Goal: Transaction & Acquisition: Obtain resource

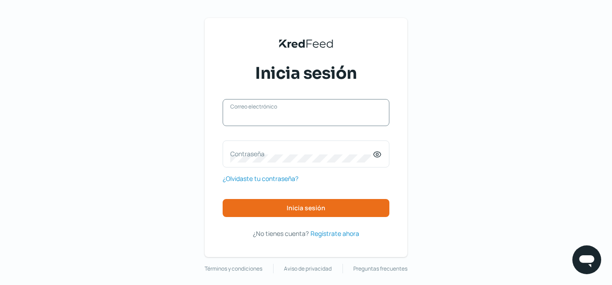
click at [282, 118] on input "Correo electrónico" at bounding box center [305, 117] width 151 height 8
type input "[DOMAIN_NAME][EMAIL_ADDRESS][DOMAIN_NAME]"
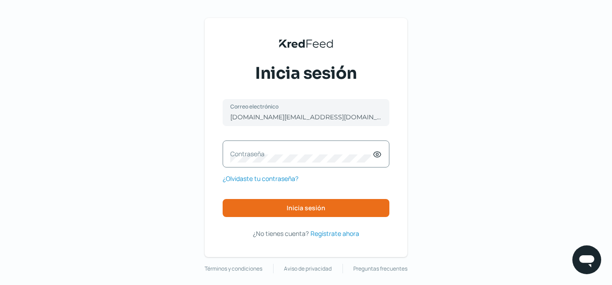
click at [283, 153] on label "Contraseña" at bounding box center [301, 154] width 142 height 9
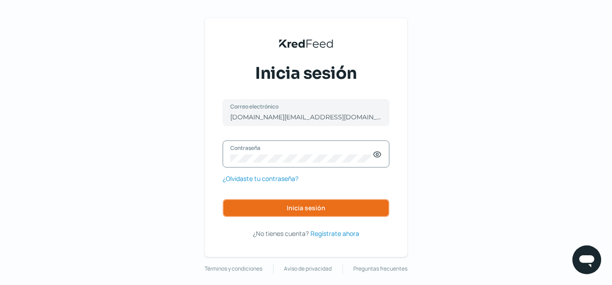
click at [274, 210] on button "Inicia sesión" at bounding box center [306, 208] width 167 height 18
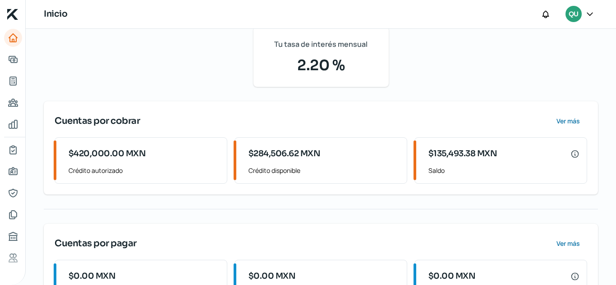
scroll to position [90, 0]
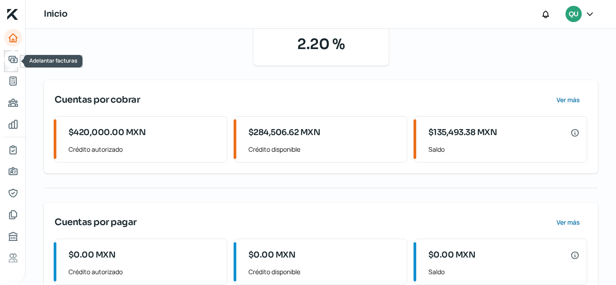
click at [16, 59] on icon "Adelantar facturas" at bounding box center [13, 59] width 11 height 11
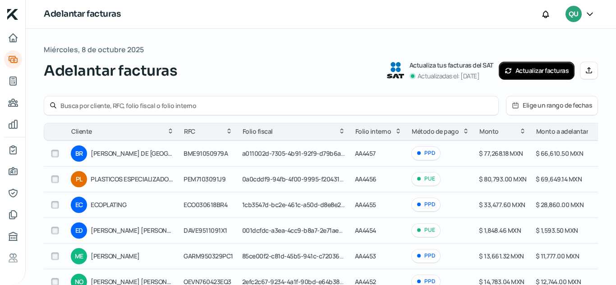
click at [54, 153] on input "checkbox" at bounding box center [55, 154] width 8 height 8
checkbox input "true"
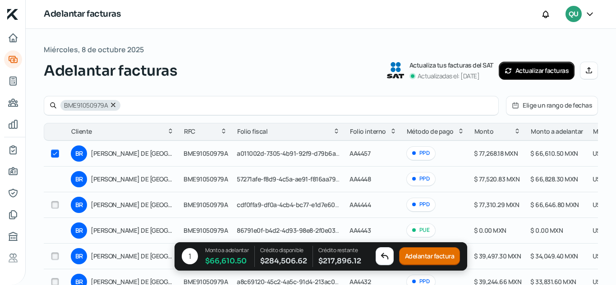
click at [417, 257] on button "Adelantar factura" at bounding box center [429, 257] width 61 height 18
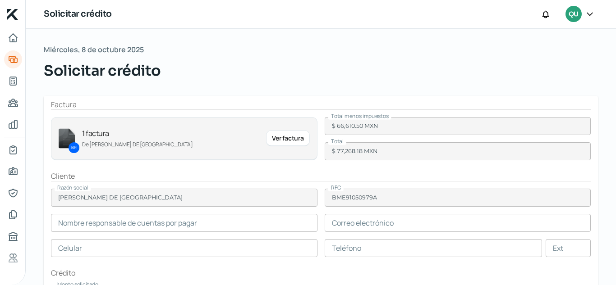
type input "[PERSON_NAME]"
type input "[EMAIL_ADDRESS][DOMAIN_NAME]"
type input "81 - 8332 - 0444"
type input "81 - 8332 - 0986"
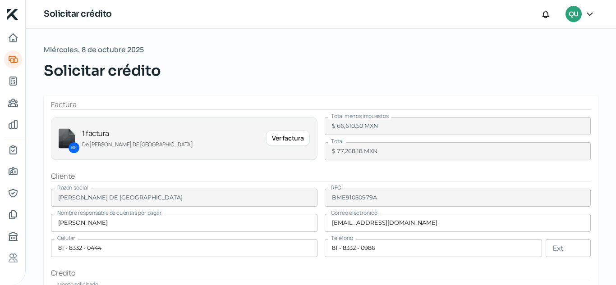
click at [281, 139] on div "Ver factura" at bounding box center [287, 138] width 43 height 16
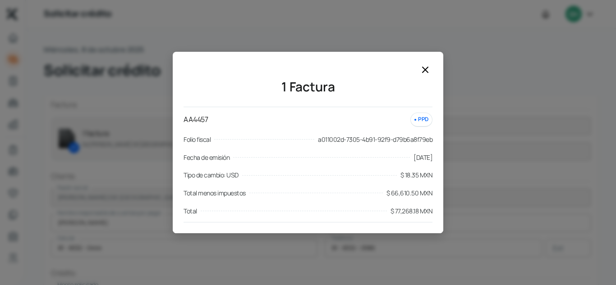
click at [426, 73] on icon at bounding box center [425, 69] width 11 height 11
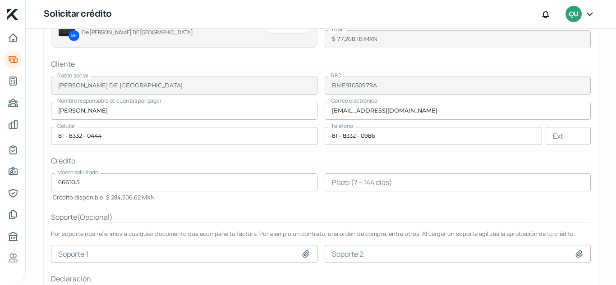
scroll to position [135, 0]
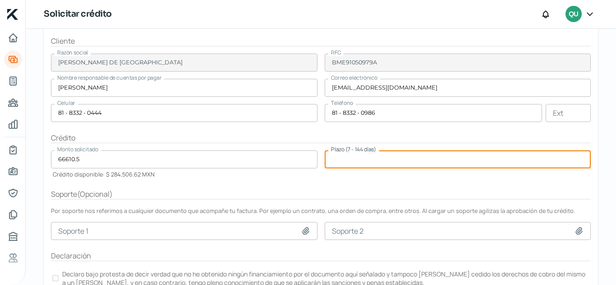
click at [369, 163] on input "number" at bounding box center [458, 160] width 266 height 18
type input "120"
click at [354, 178] on div "Plazo (7 - 144 [PERSON_NAME]) 120" at bounding box center [458, 165] width 266 height 28
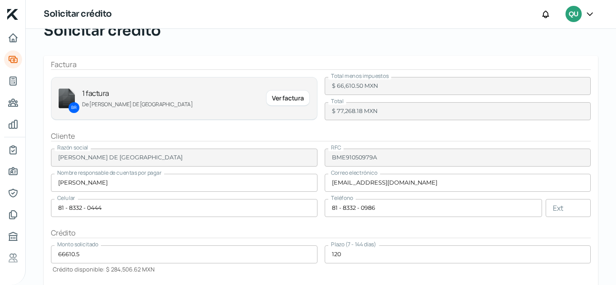
scroll to position [0, 0]
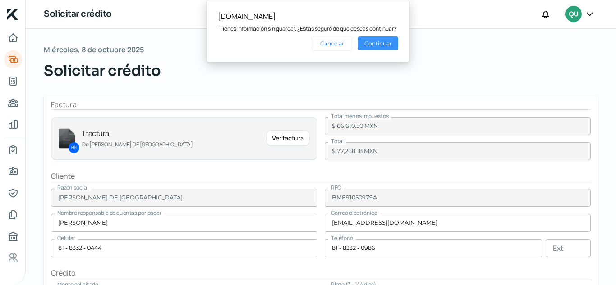
click at [370, 44] on button "Continuar" at bounding box center [377, 44] width 41 height 14
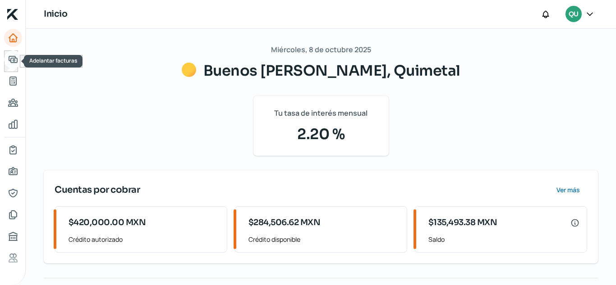
click at [14, 60] on icon "Adelantar facturas" at bounding box center [13, 59] width 11 height 11
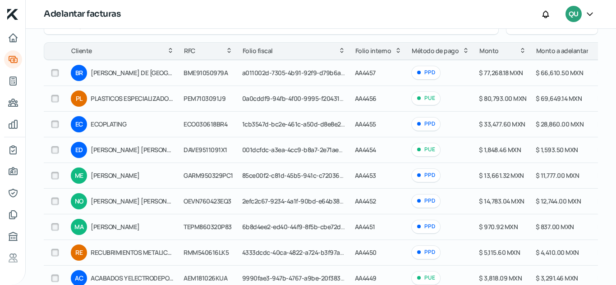
scroll to position [36, 0]
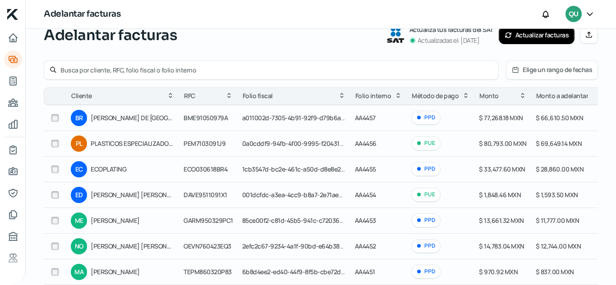
click at [507, 36] on icon at bounding box center [507, 35] width 7 height 7
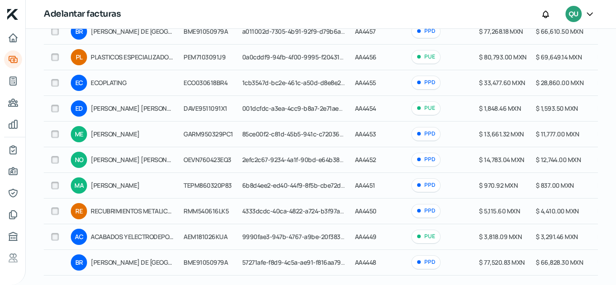
scroll to position [0, 0]
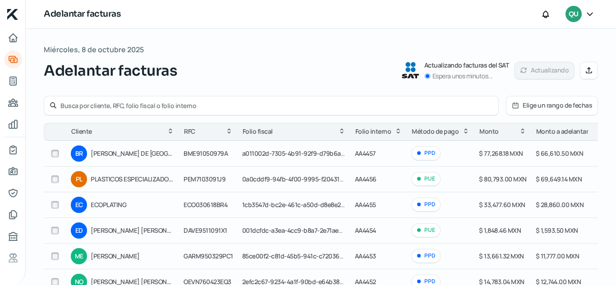
click at [53, 156] on input "checkbox" at bounding box center [55, 154] width 8 height 8
checkbox input "true"
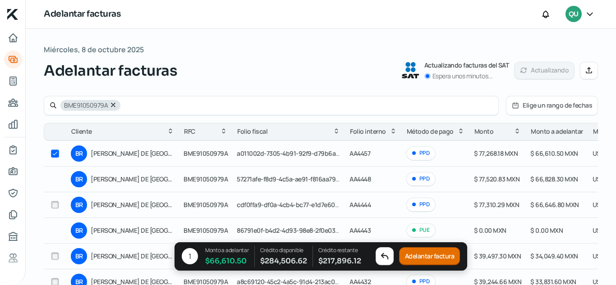
click at [421, 253] on button "Adelantar factura" at bounding box center [429, 257] width 61 height 18
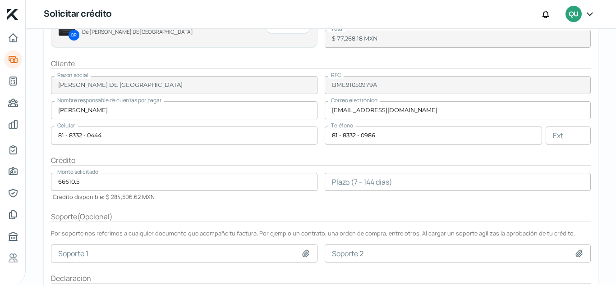
scroll to position [172, 0]
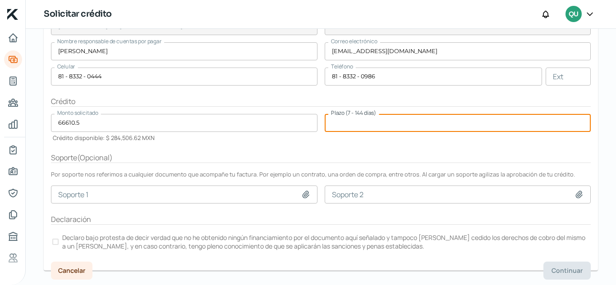
click at [353, 127] on input "number" at bounding box center [458, 123] width 266 height 18
type input "120"
click at [355, 145] on form "Factura BR 1 factura [PERSON_NAME] DE MEXICO Ver factura Total menos impuestos …" at bounding box center [321, 97] width 554 height 347
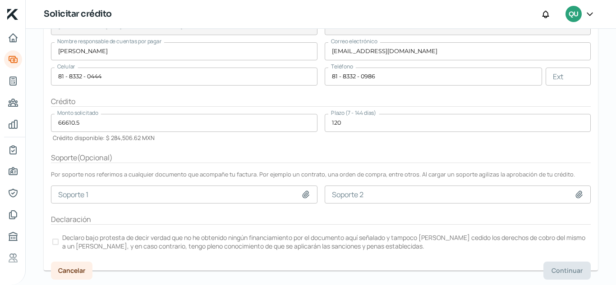
click at [54, 244] on div at bounding box center [55, 242] width 6 height 6
click at [555, 273] on span "Continuar" at bounding box center [566, 271] width 31 height 6
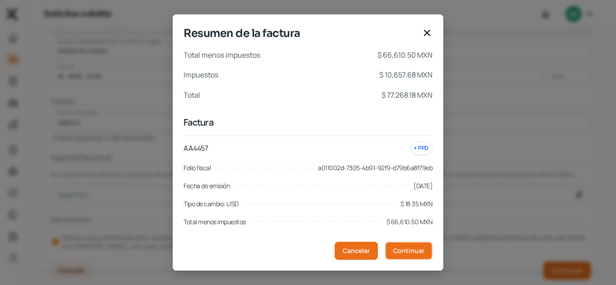
click at [412, 254] on span "Continuar" at bounding box center [408, 251] width 31 height 6
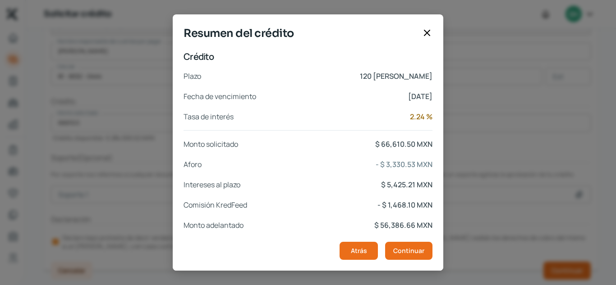
scroll to position [196, 0]
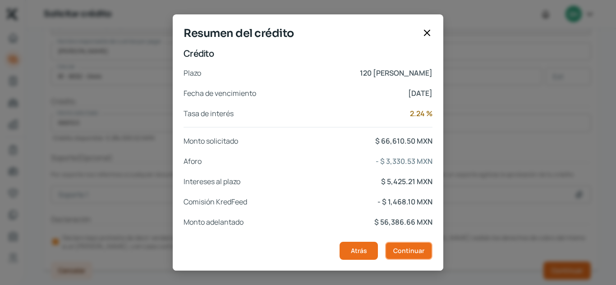
click at [410, 252] on span "Continuar" at bounding box center [408, 251] width 31 height 6
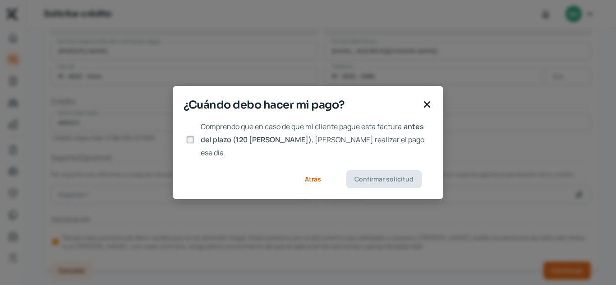
click at [188, 142] on input "Comprendo que en caso de que mi cliente pague esta factura antes del plazo (120…" at bounding box center [190, 140] width 8 height 8
checkbox input "true"
click at [369, 176] on span "Confirmar solicitud" at bounding box center [383, 179] width 59 height 6
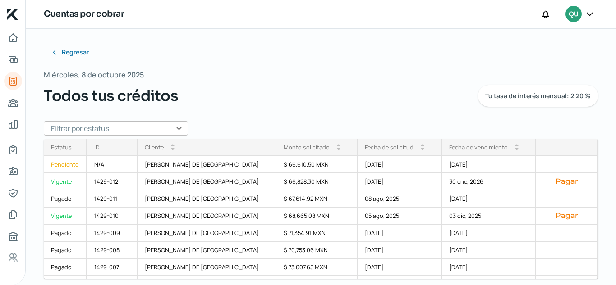
click at [590, 14] on icon at bounding box center [589, 13] width 9 height 9
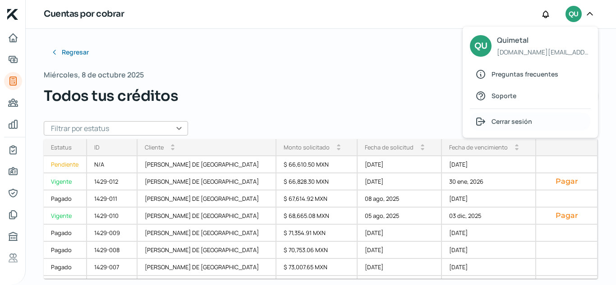
click at [530, 124] on span "Cerrar sesión" at bounding box center [511, 121] width 41 height 11
